Goal: Information Seeking & Learning: Learn about a topic

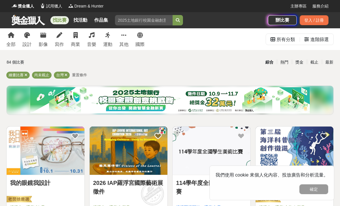
click at [29, 38] on link "設計" at bounding box center [26, 39] width 9 height 22
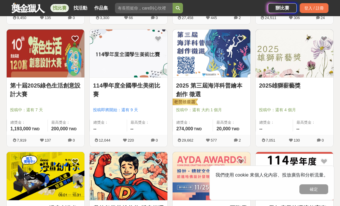
scroll to position [212, 0]
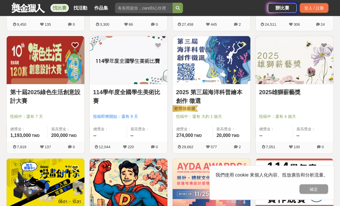
click at [104, 97] on link "114學年度全國學生美術比賽" at bounding box center [128, 96] width 71 height 17
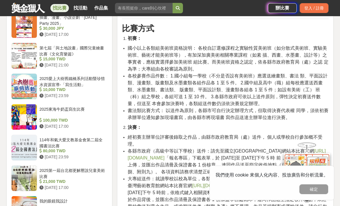
scroll to position [658, 0]
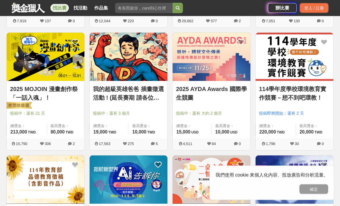
scroll to position [338, 0]
click at [22, 63] on img at bounding box center [46, 57] width 78 height 48
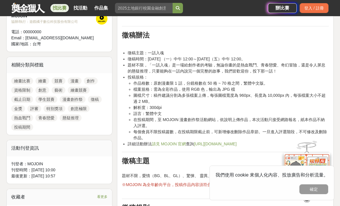
scroll to position [242, 0]
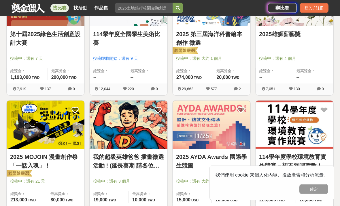
scroll to position [271, 0]
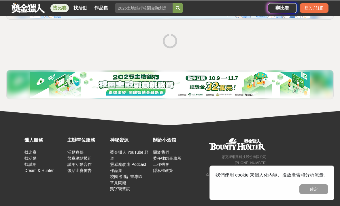
scroll to position [95, 0]
